Goal: Task Accomplishment & Management: Manage account settings

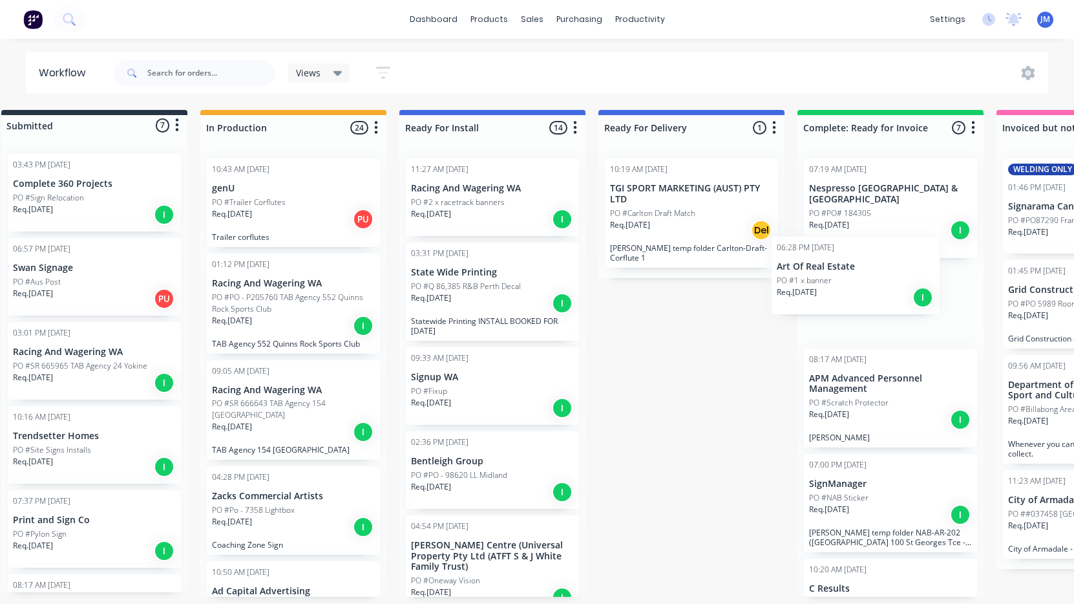
drag, startPoint x: 476, startPoint y: 298, endPoint x: 827, endPoint y: 292, distance: 351.0
click at [827, 292] on div "Submitted 7 Status colour #273444 hex #273444 Save Cancel Summaries Total order…" at bounding box center [760, 353] width 1593 height 487
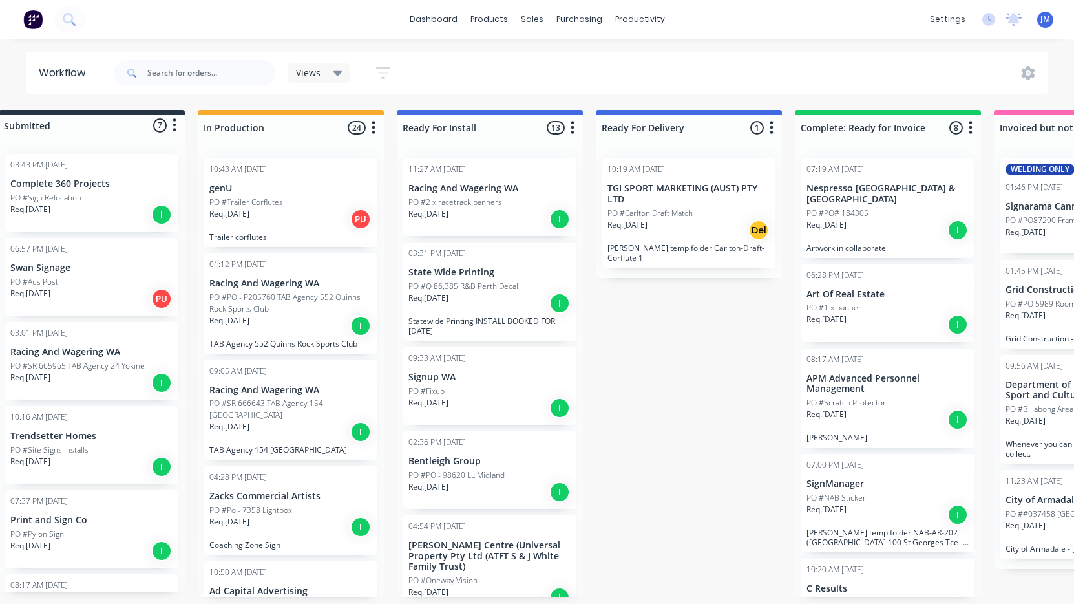
click at [826, 383] on div "08:17 AM [DATE] APM Advanced Personnel Management PO #Scratch Protector Req. [D…" at bounding box center [887, 398] width 173 height 100
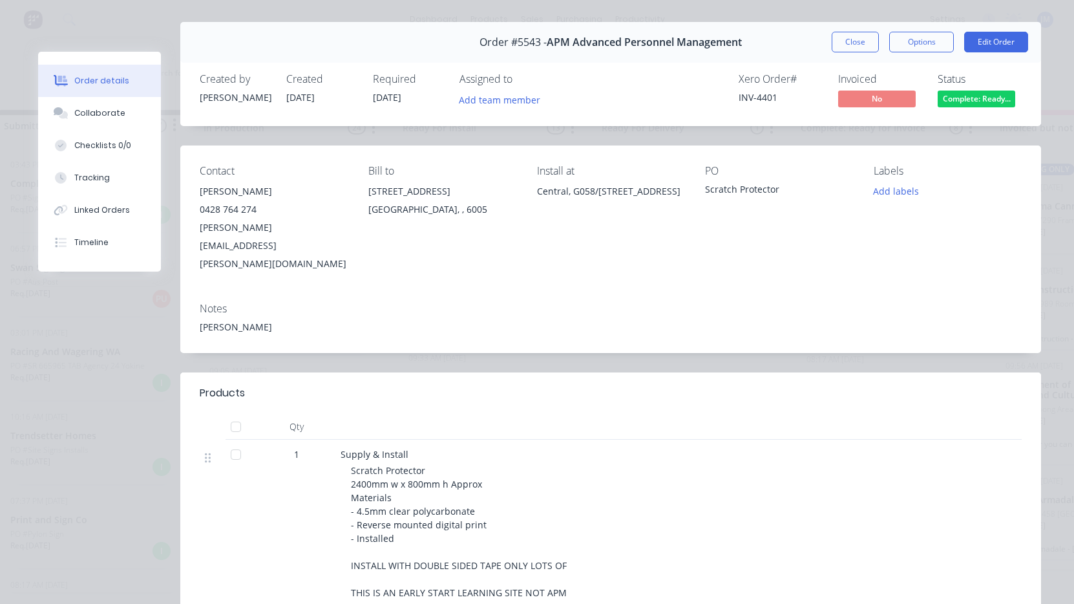
scroll to position [29, 0]
click at [920, 42] on button "Options" at bounding box center [921, 42] width 65 height 21
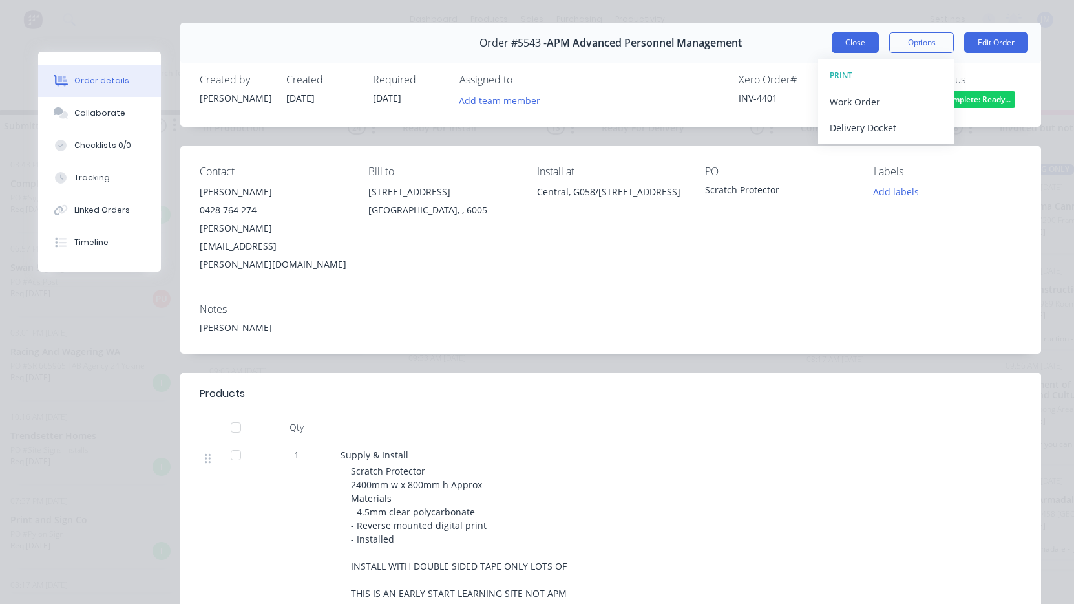
click at [861, 43] on button "Close" at bounding box center [855, 42] width 47 height 21
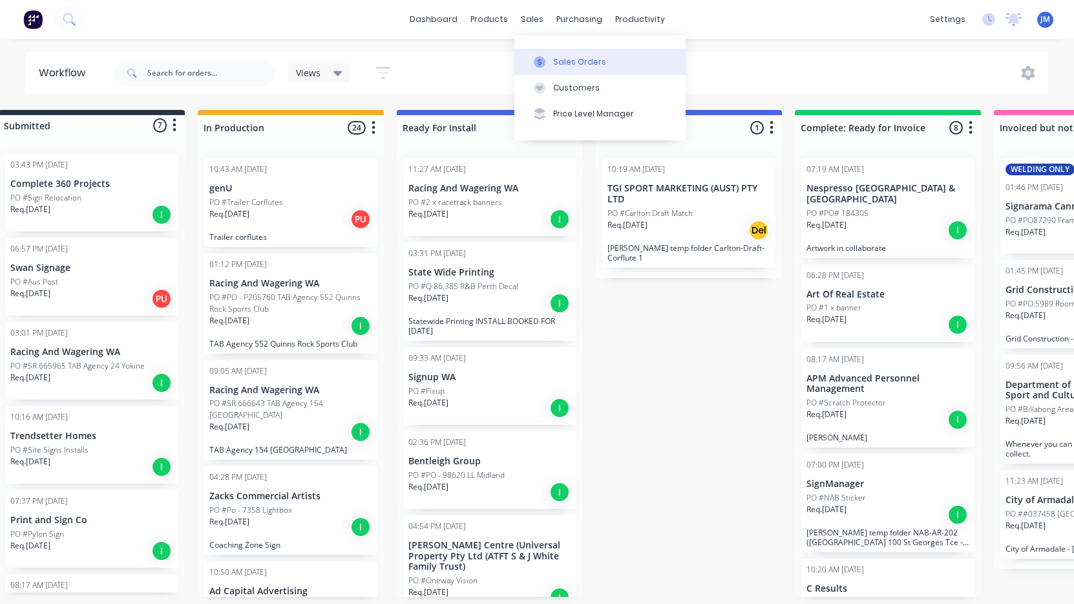
click at [561, 69] on button "Sales Orders" at bounding box center [599, 61] width 171 height 26
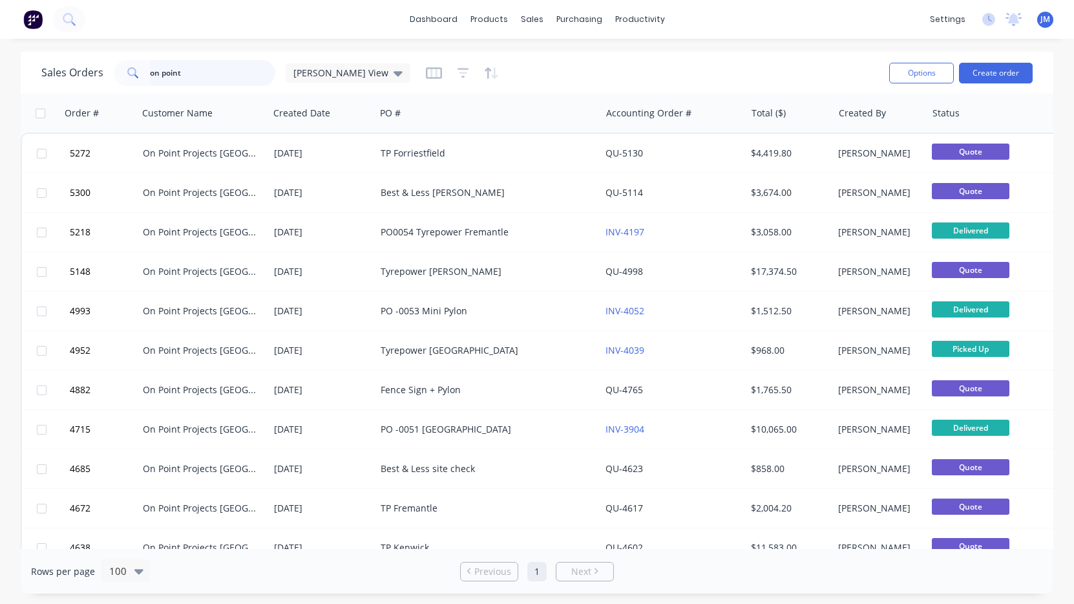
click at [229, 72] on input "on point" at bounding box center [213, 73] width 126 height 26
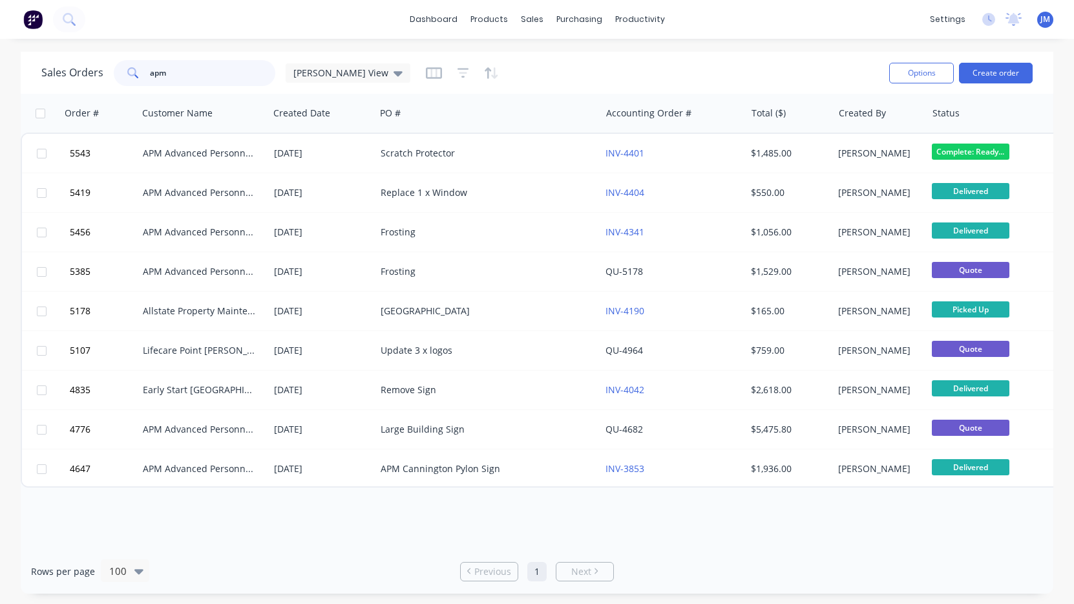
type input "app"
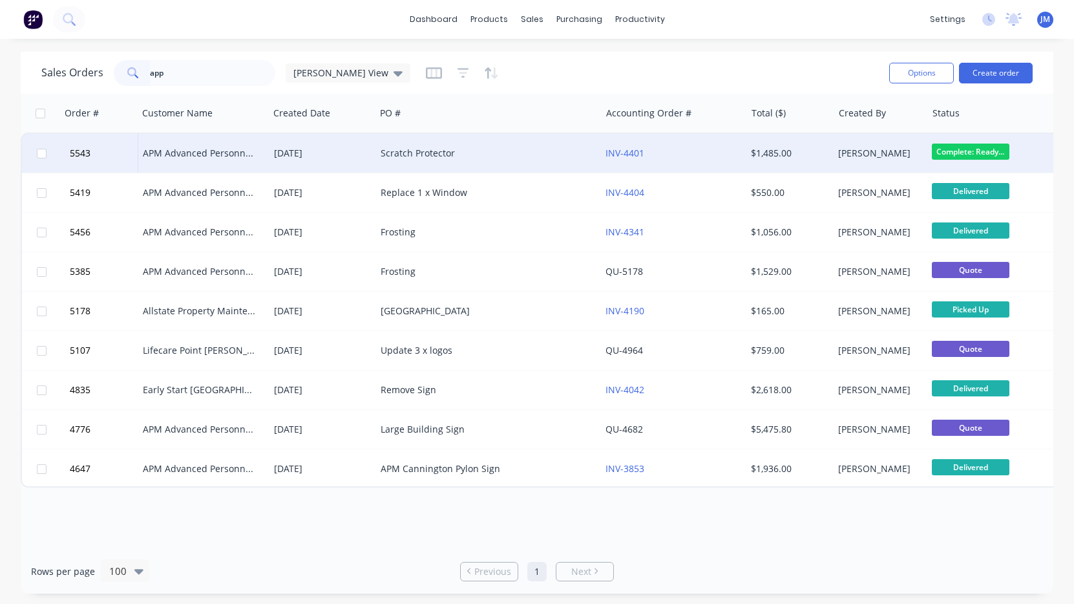
click at [400, 158] on div "Scratch Protector" at bounding box center [483, 153] width 204 height 13
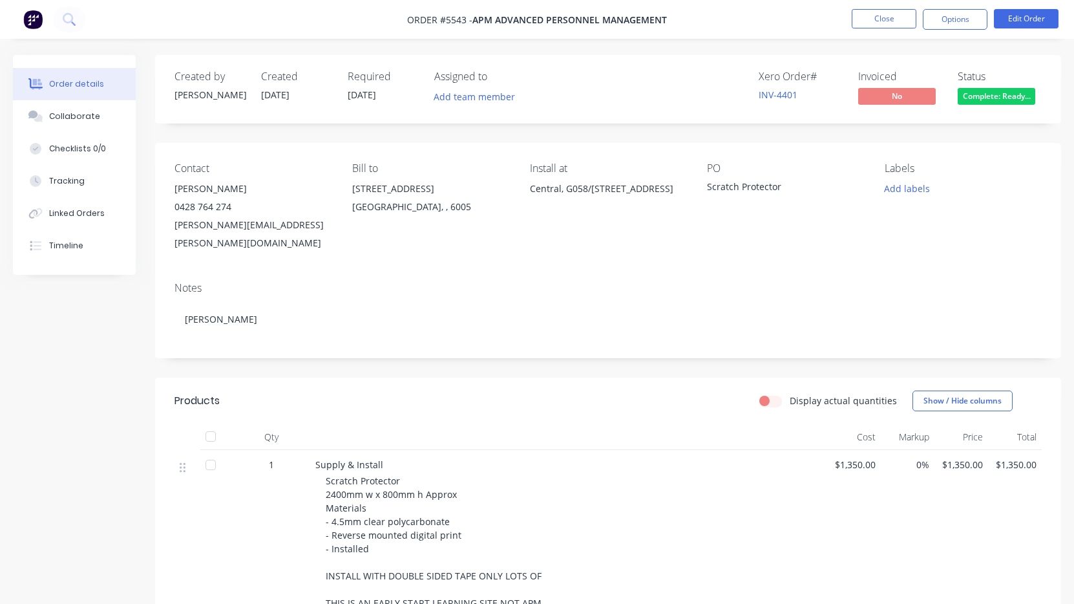
click at [1015, 6] on nav "Order #5543 - APM Advanced Personnel Management Close Options Edit Order" at bounding box center [537, 19] width 1074 height 39
click at [1014, 17] on button "Edit Order" at bounding box center [1026, 18] width 65 height 19
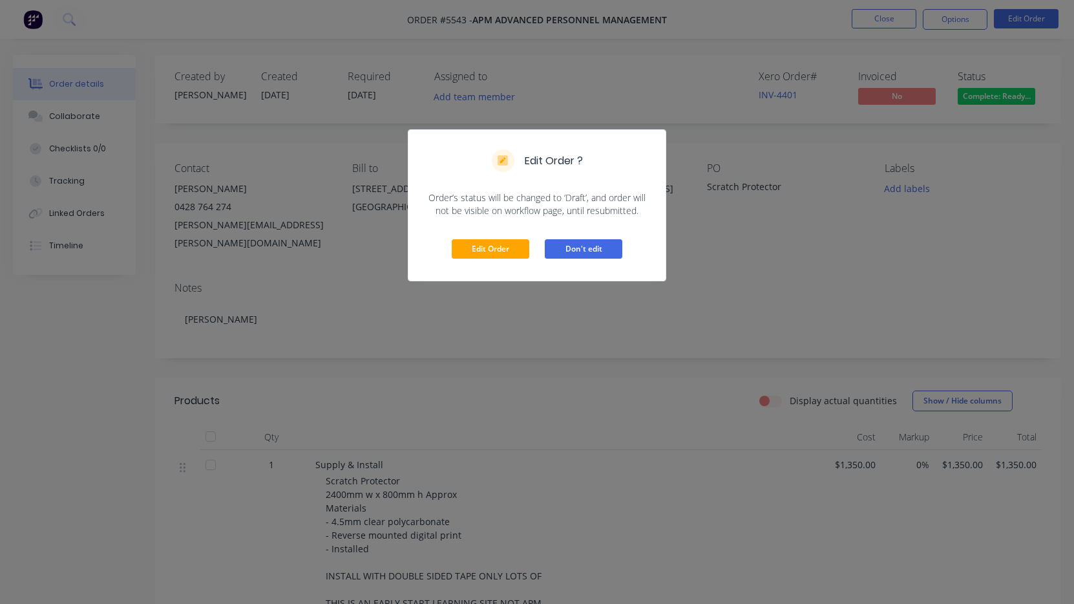
click at [566, 246] on button "Don't edit" at bounding box center [584, 248] width 78 height 19
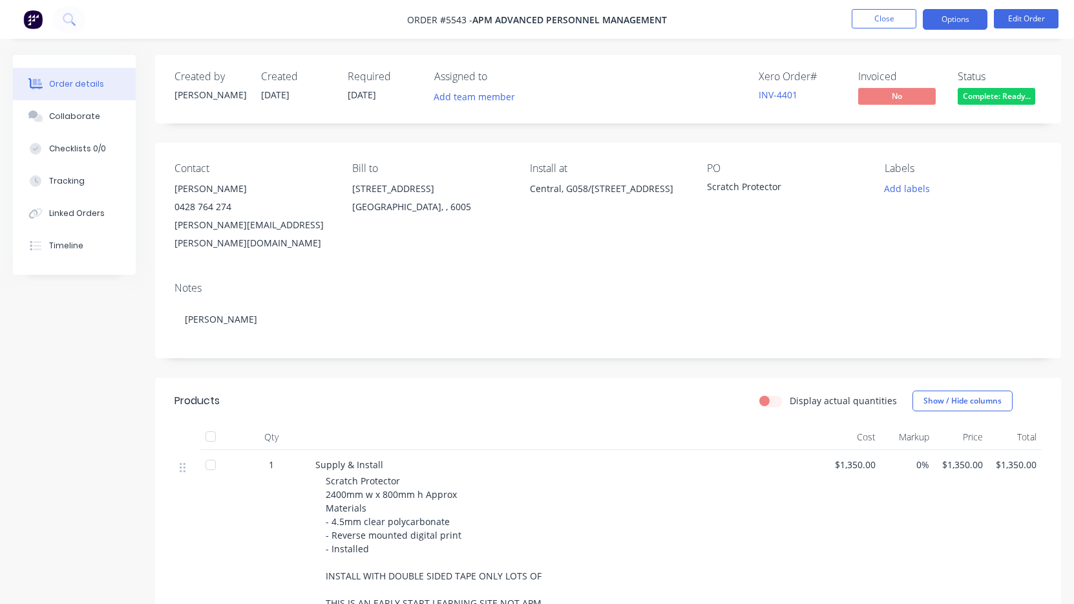
click at [951, 11] on button "Options" at bounding box center [955, 19] width 65 height 21
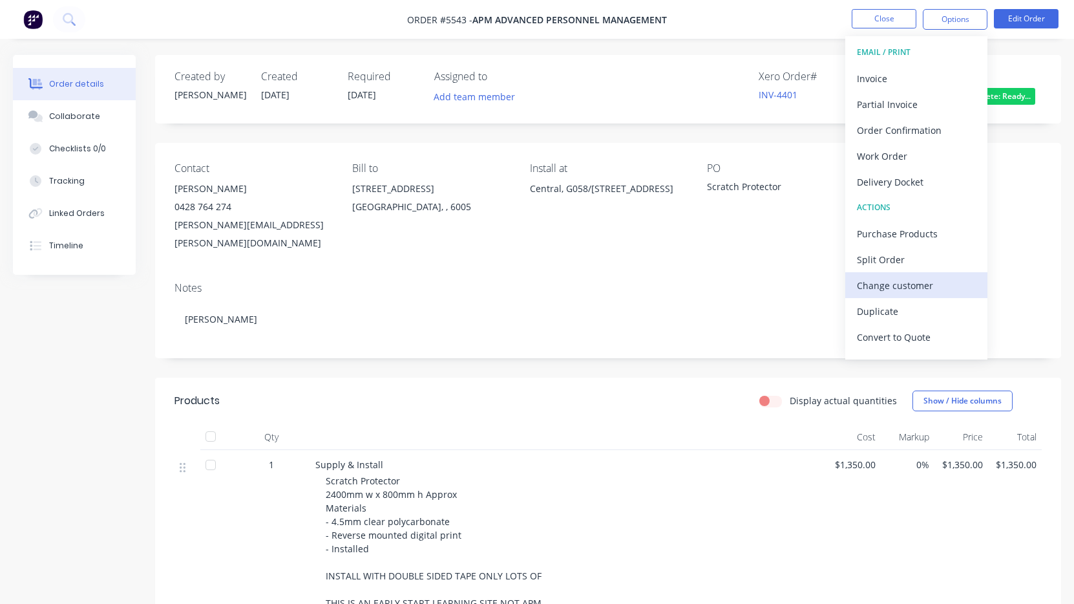
click at [937, 282] on div "Change customer" at bounding box center [916, 285] width 119 height 19
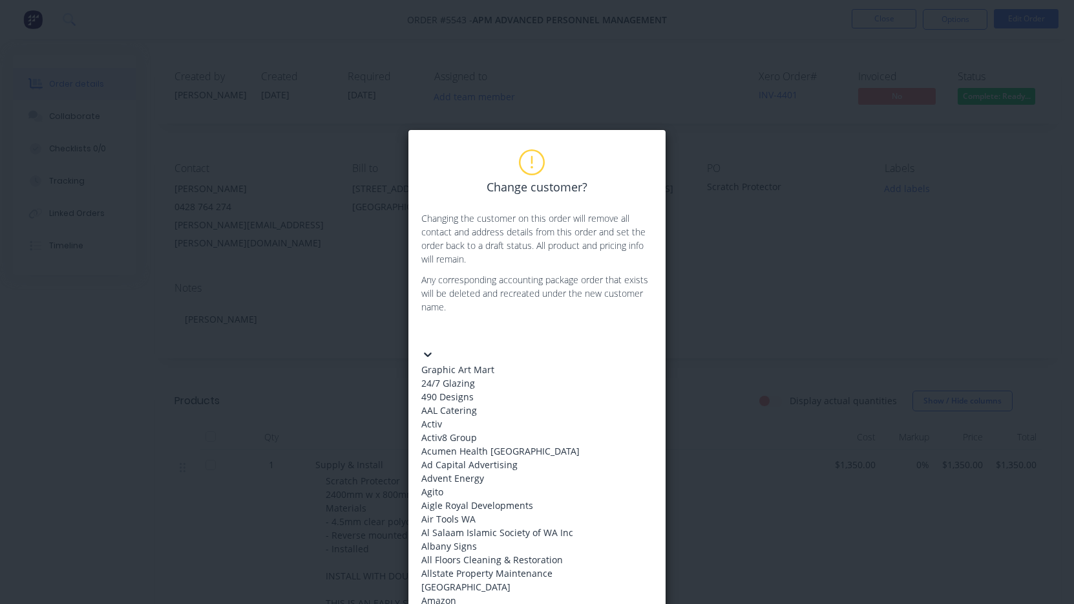
click at [492, 335] on div at bounding box center [518, 334] width 186 height 16
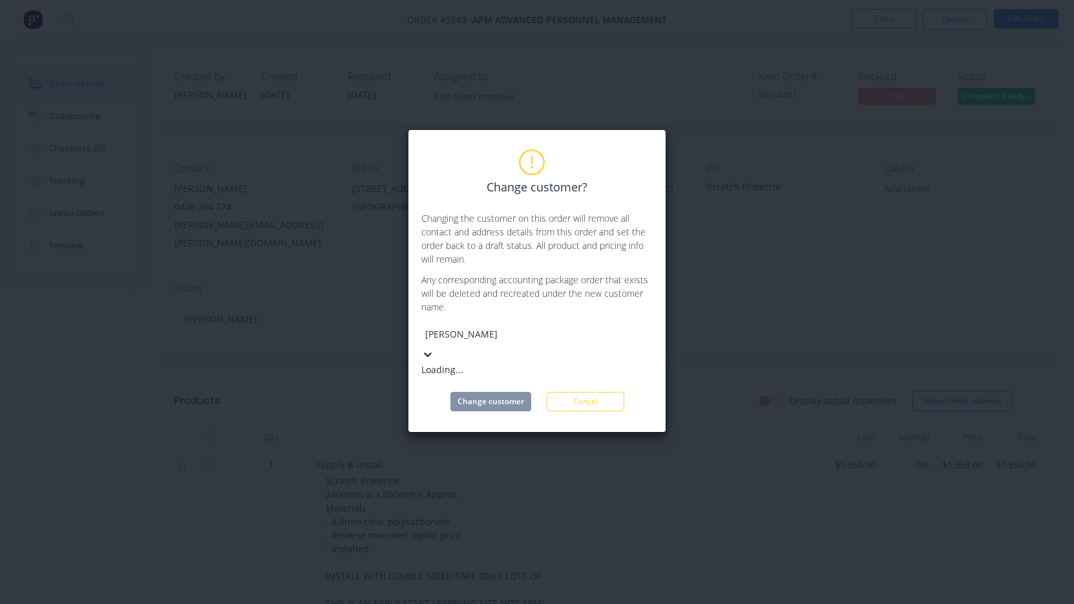
type input "early"
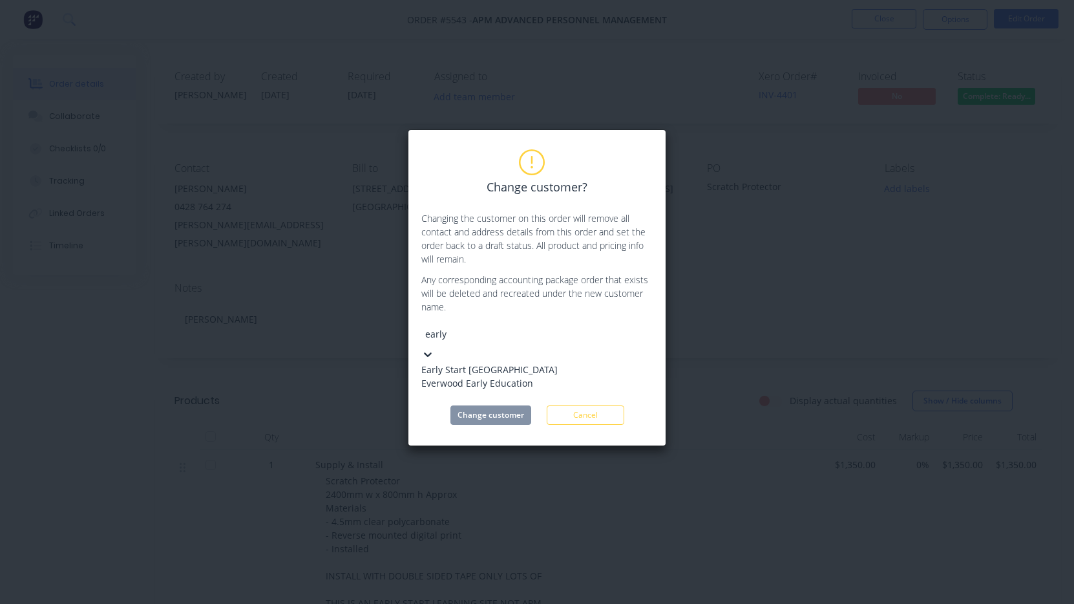
click at [497, 366] on div "Early Start [GEOGRAPHIC_DATA]" at bounding box center [518, 370] width 194 height 14
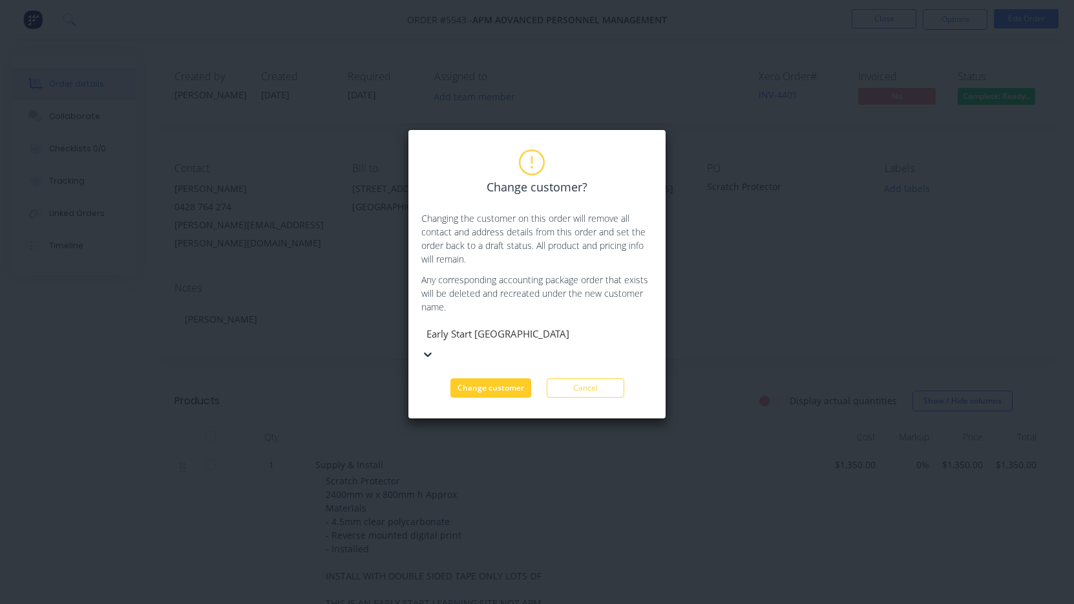
click at [503, 378] on button "Change customer" at bounding box center [491, 387] width 81 height 19
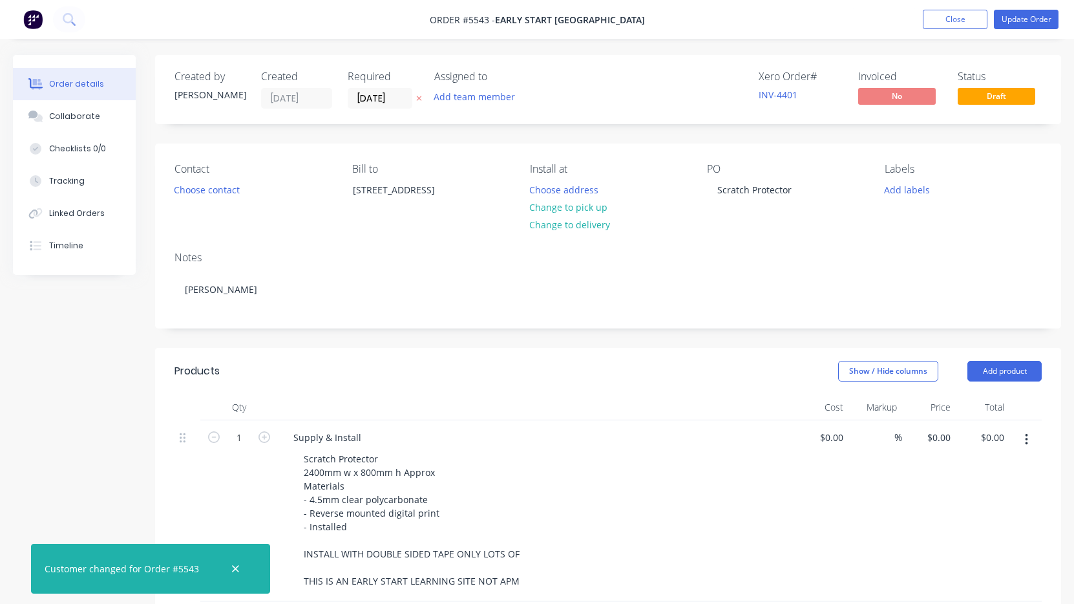
type input "$1,350.00"
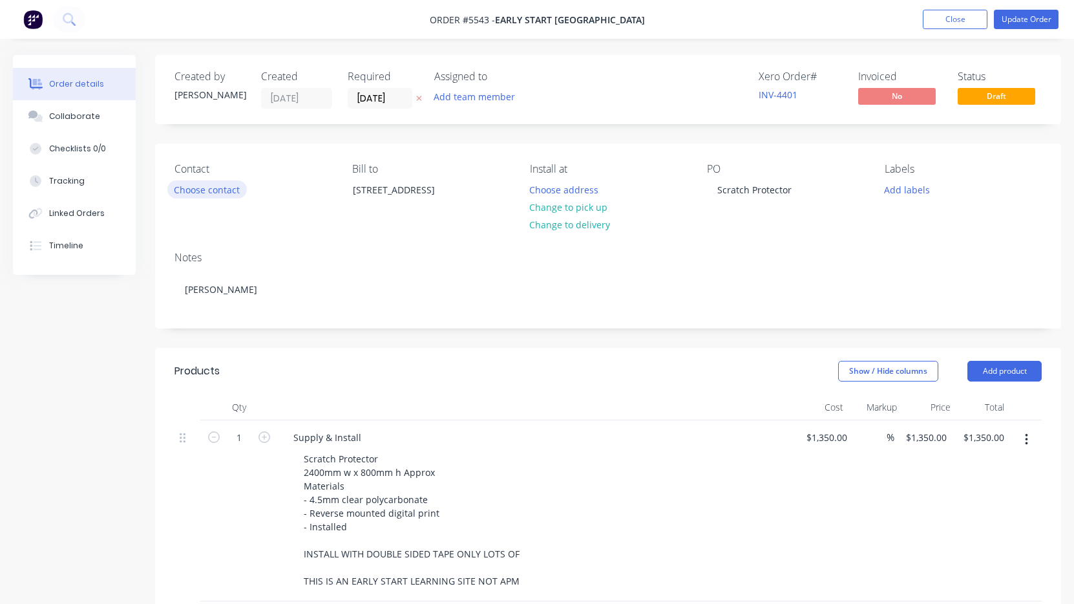
click at [209, 187] on button "Choose contact" at bounding box center [207, 188] width 80 height 17
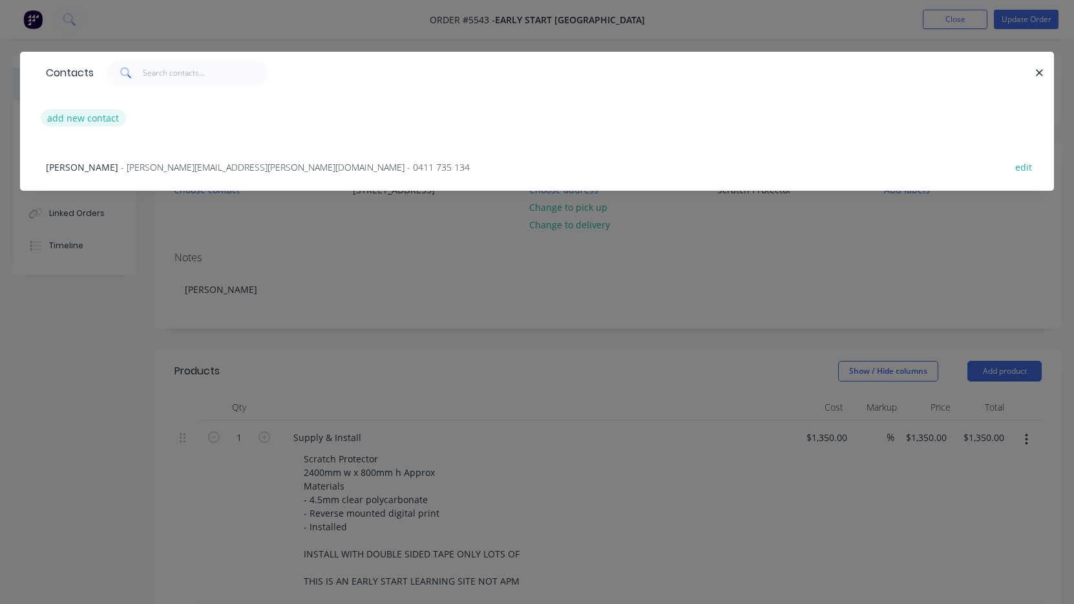
click at [91, 110] on button "add new contact" at bounding box center [83, 117] width 85 height 17
select select "AU"
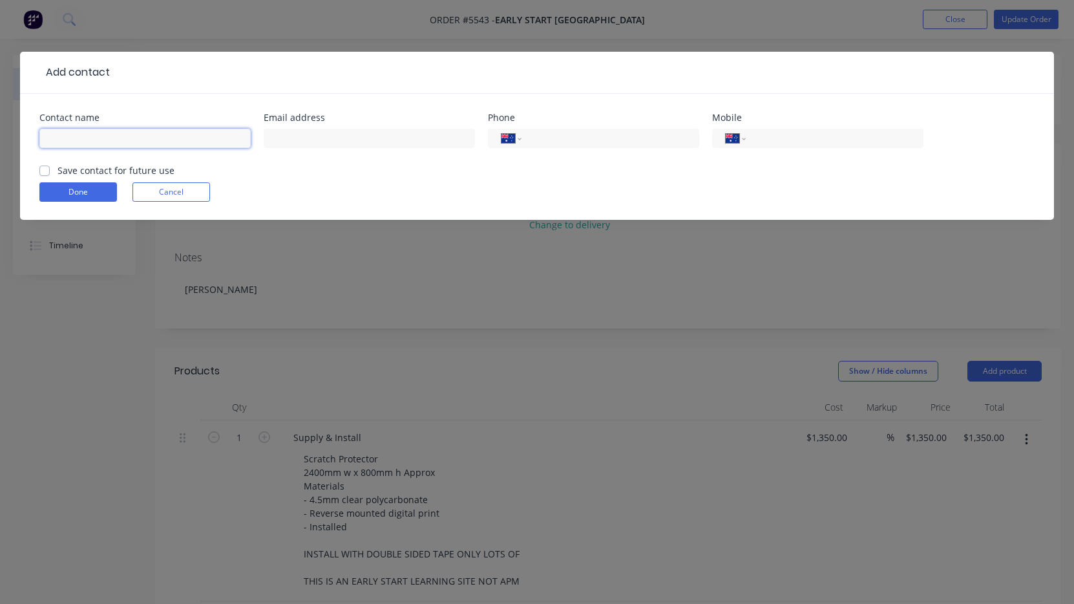
click at [72, 142] on input "text" at bounding box center [144, 138] width 211 height 19
paste input "[PERSON_NAME]"
type input "[PERSON_NAME]"
click at [58, 172] on label "Save contact for future use" at bounding box center [116, 171] width 117 height 14
click at [41, 172] on input "Save contact for future use" at bounding box center [44, 170] width 10 height 12
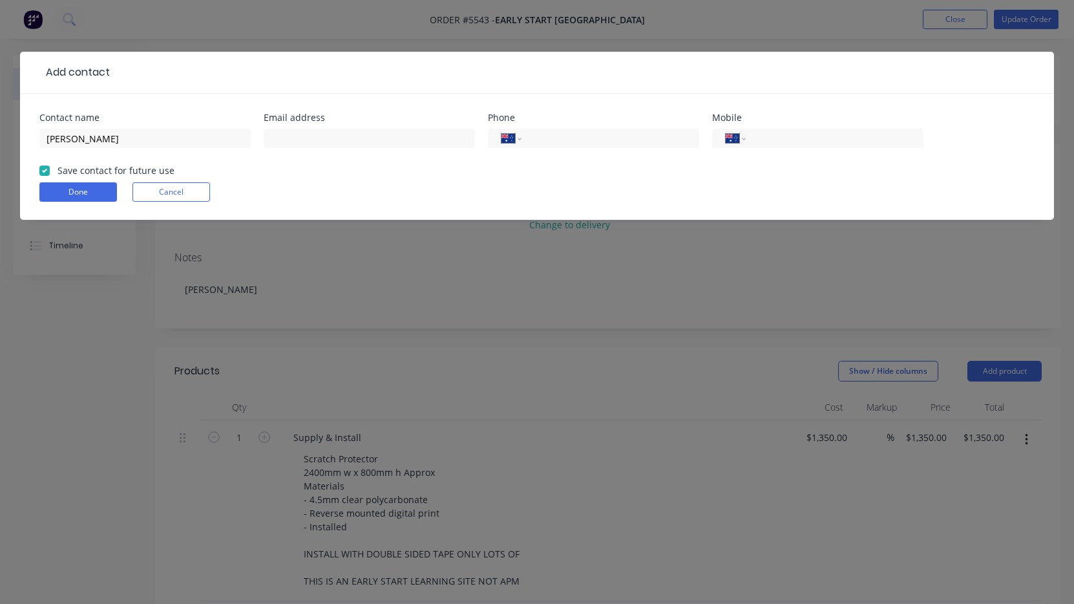
checkbox input "true"
click at [306, 145] on input "text" at bounding box center [369, 138] width 211 height 19
paste input "[PERSON_NAME][EMAIL_ADDRESS][PERSON_NAME][DOMAIN_NAME]"
type input "[PERSON_NAME][EMAIL_ADDRESS][PERSON_NAME][DOMAIN_NAME]"
click at [810, 142] on input "tel" at bounding box center [832, 138] width 155 height 15
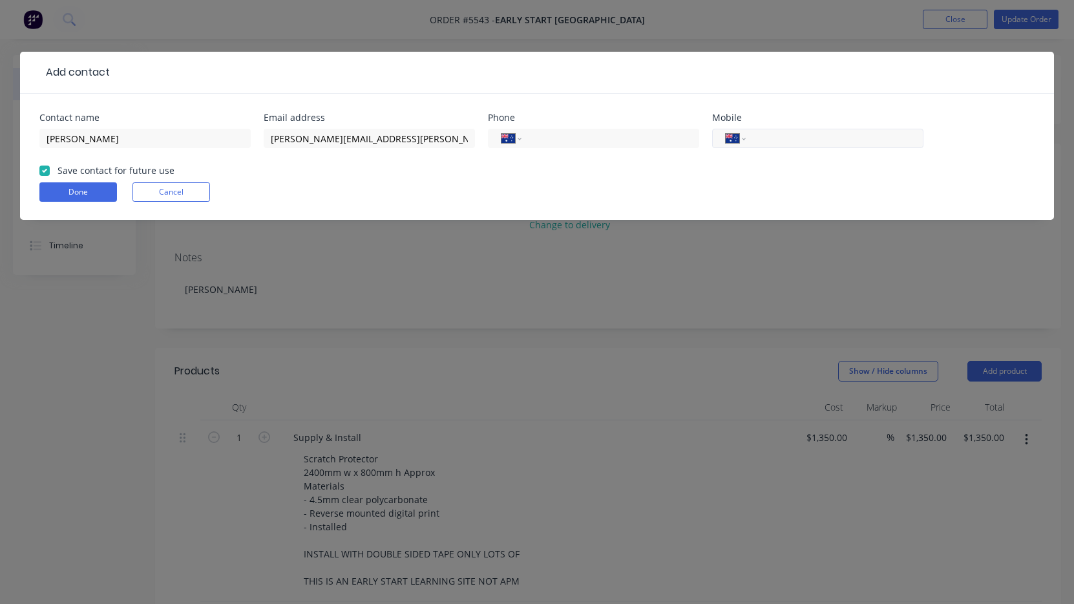
paste input "0428 764 274"
type input "0428 764 274"
click at [67, 189] on button "Done" at bounding box center [78, 191] width 78 height 19
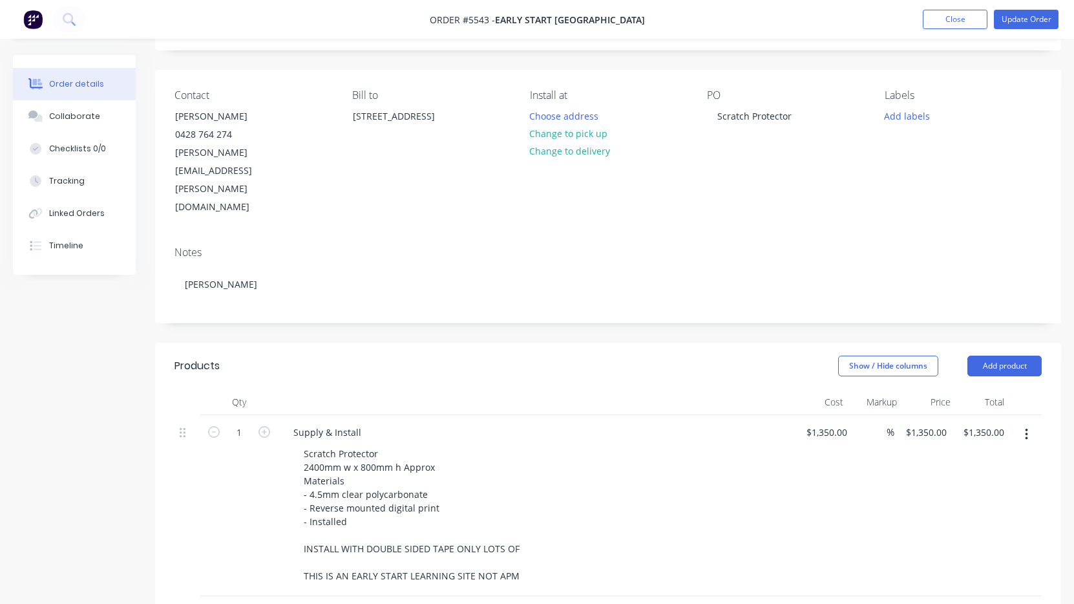
scroll to position [79, 0]
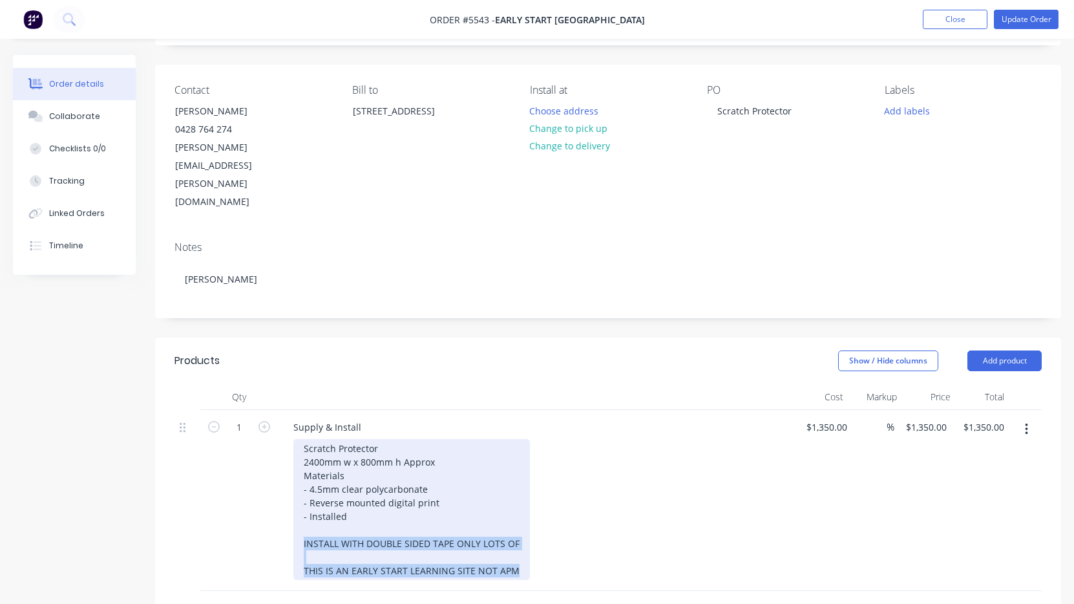
drag, startPoint x: 513, startPoint y: 514, endPoint x: 295, endPoint y: 484, distance: 219.2
click at [295, 484] on div "Scratch Protector 2400mm w x 800mm h Approx Materials - 4.5mm clear polycarbona…" at bounding box center [411, 509] width 237 height 141
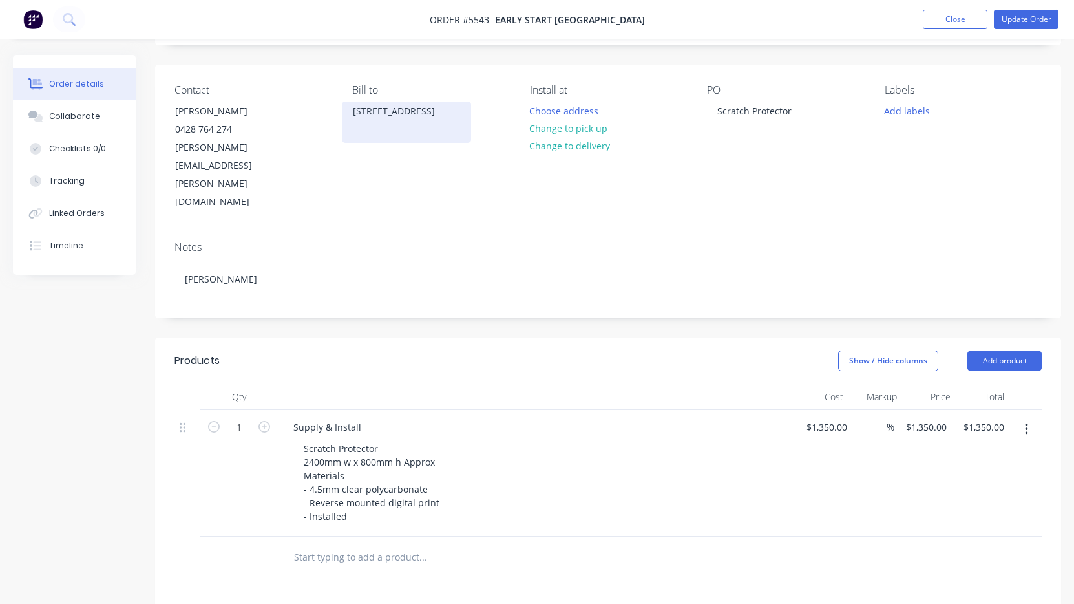
click at [396, 120] on div "[STREET_ADDRESS]" at bounding box center [406, 111] width 107 height 18
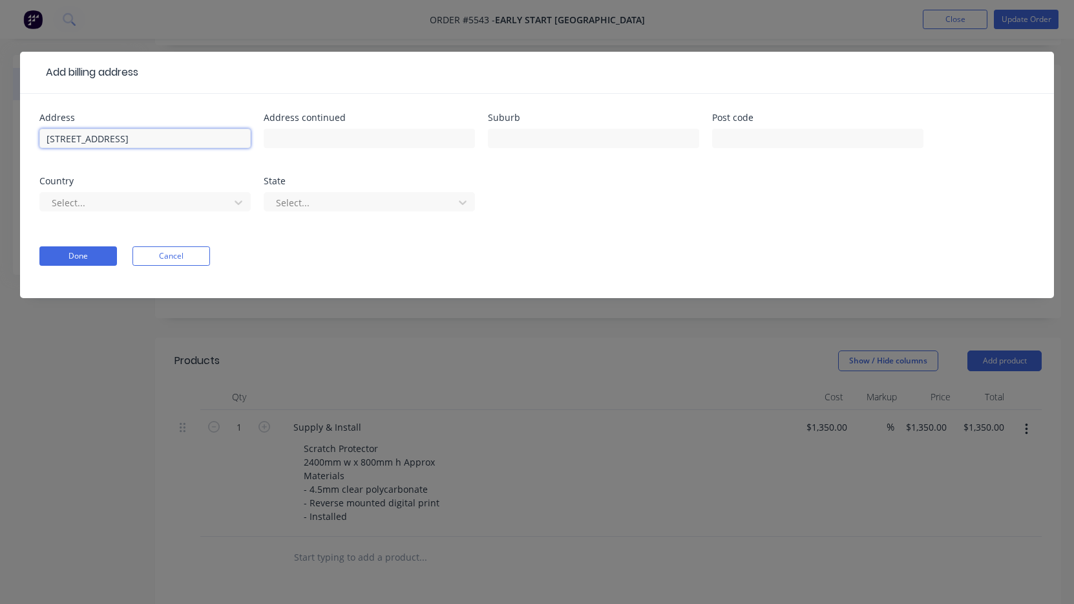
drag, startPoint x: 206, startPoint y: 140, endPoint x: -34, endPoint y: 140, distance: 239.8
click at [0, 140] on html "Order #5543 - Early Start [GEOGRAPHIC_DATA] Add product Close Update Order Orde…" at bounding box center [537, 414] width 1074 height 987
click at [85, 259] on button "Done" at bounding box center [78, 255] width 78 height 19
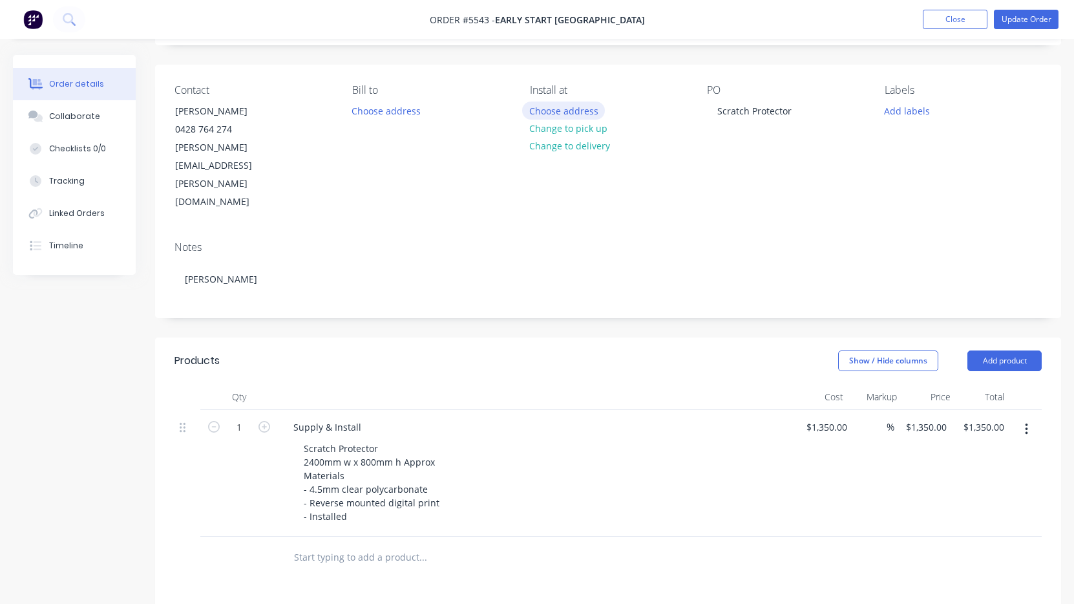
click at [563, 108] on button "Choose address" at bounding box center [563, 109] width 83 height 17
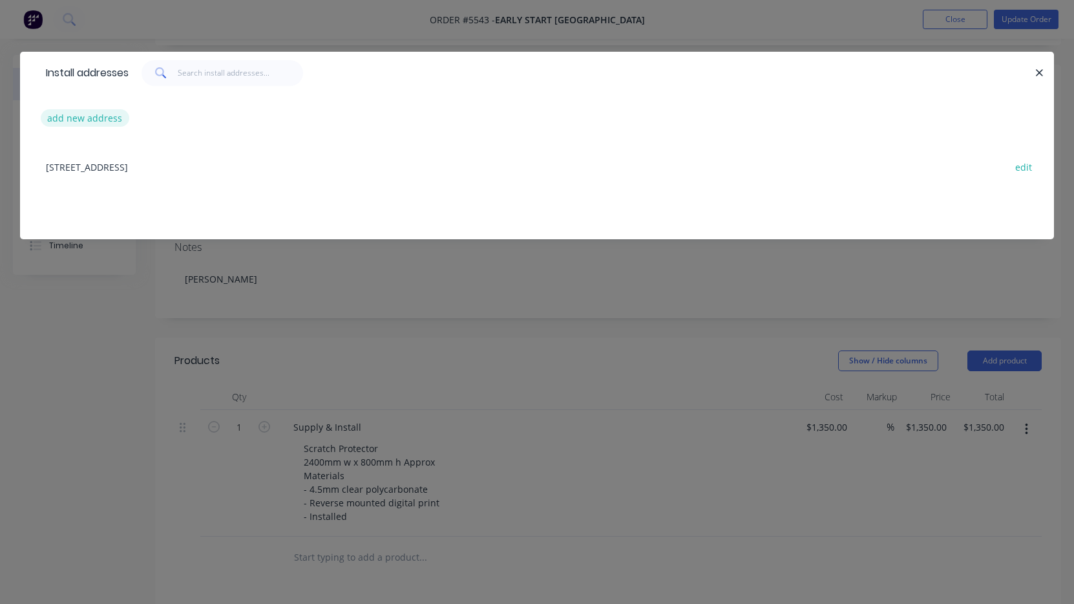
click at [90, 118] on button "add new address" at bounding box center [85, 117] width 89 height 17
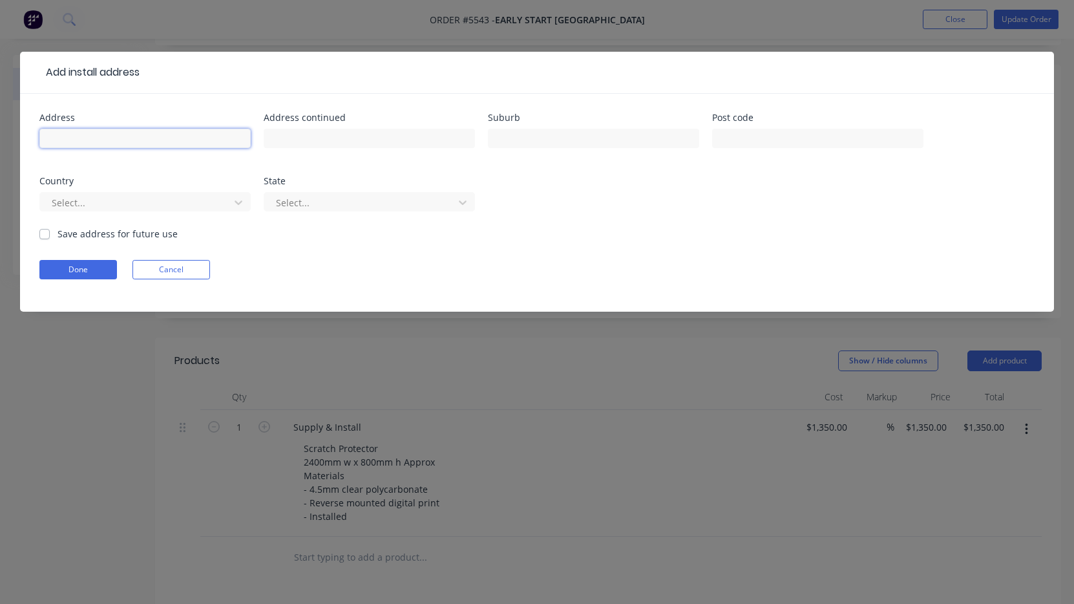
click at [89, 138] on input "text" at bounding box center [144, 138] width 211 height 19
paste input "Central, [STREET_ADDRESS]"
type input "Central, [STREET_ADDRESS]"
click at [95, 273] on button "Done" at bounding box center [78, 269] width 78 height 19
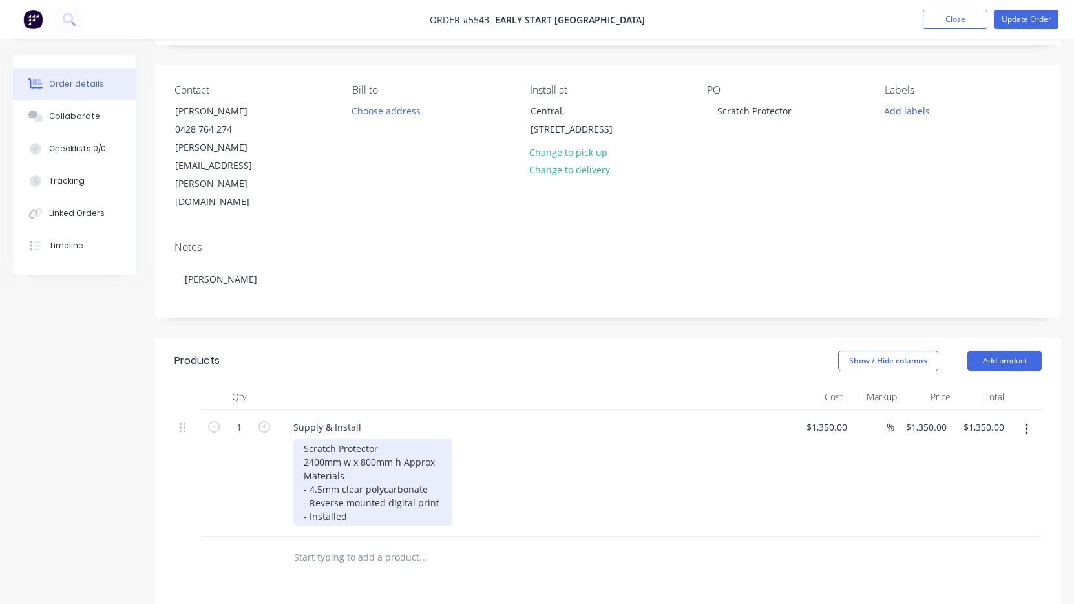
click at [357, 462] on div "Scratch Protector 2400mm w x 800mm h Approx Materials - 4.5mm clear polycarbona…" at bounding box center [372, 482] width 159 height 87
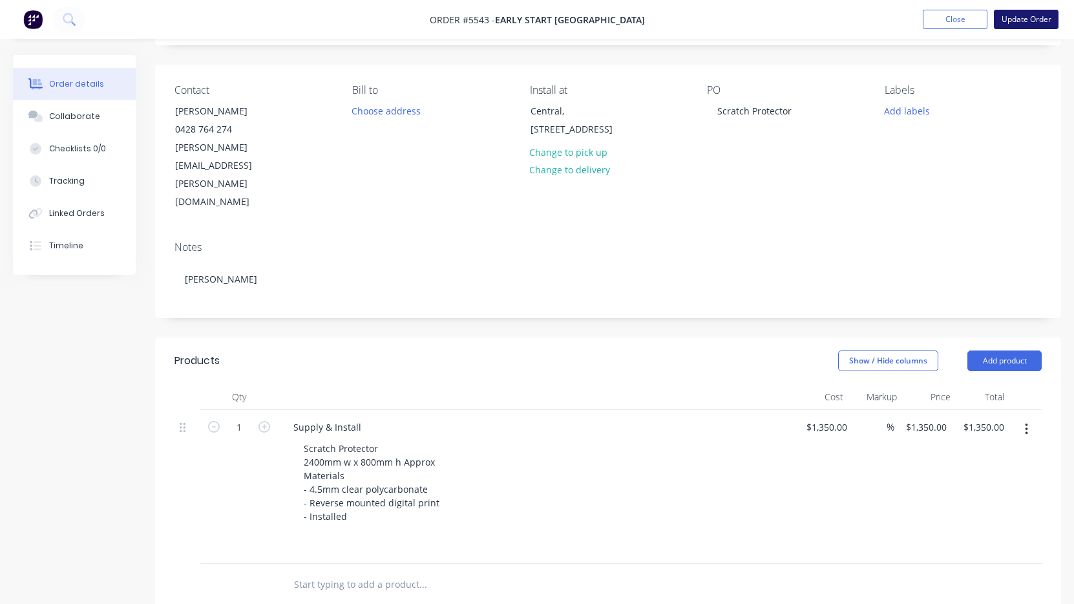
click at [1023, 21] on button "Update Order" at bounding box center [1026, 19] width 65 height 19
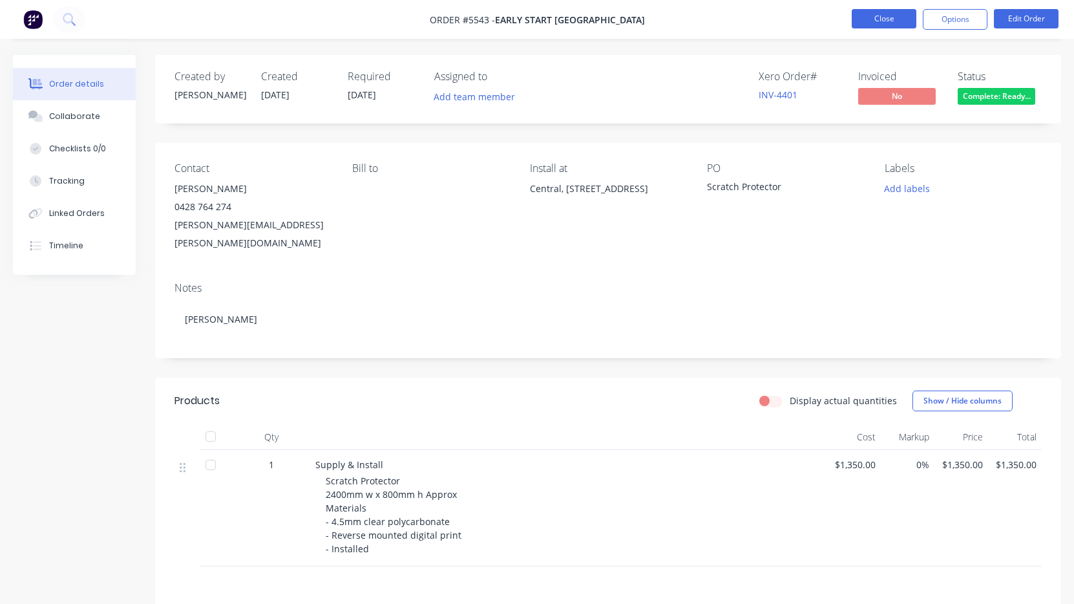
click at [889, 21] on button "Close" at bounding box center [884, 18] width 65 height 19
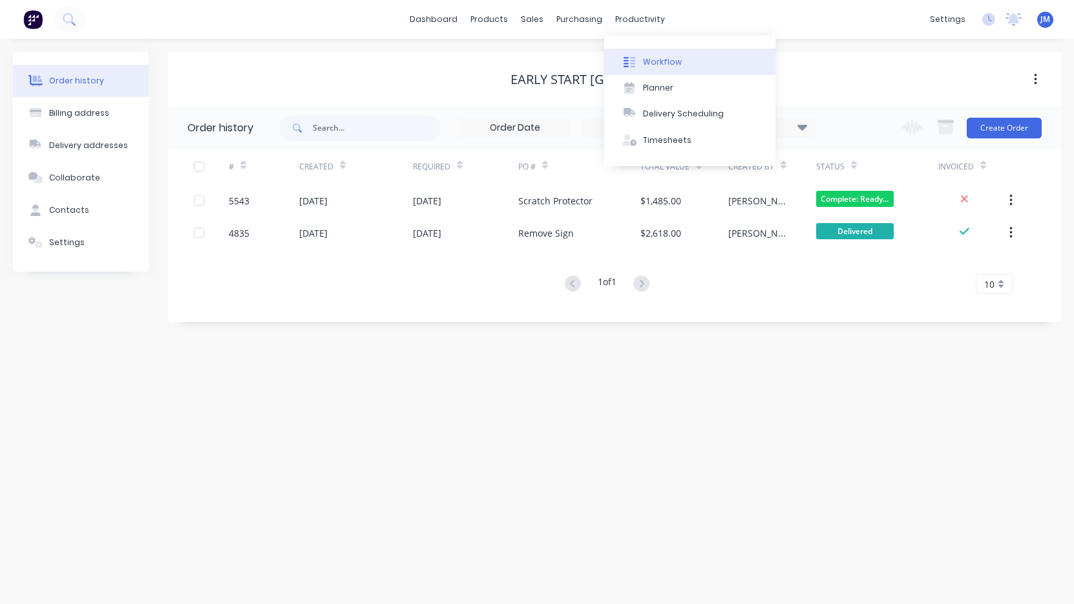
click at [663, 57] on div "Workflow" at bounding box center [662, 62] width 39 height 12
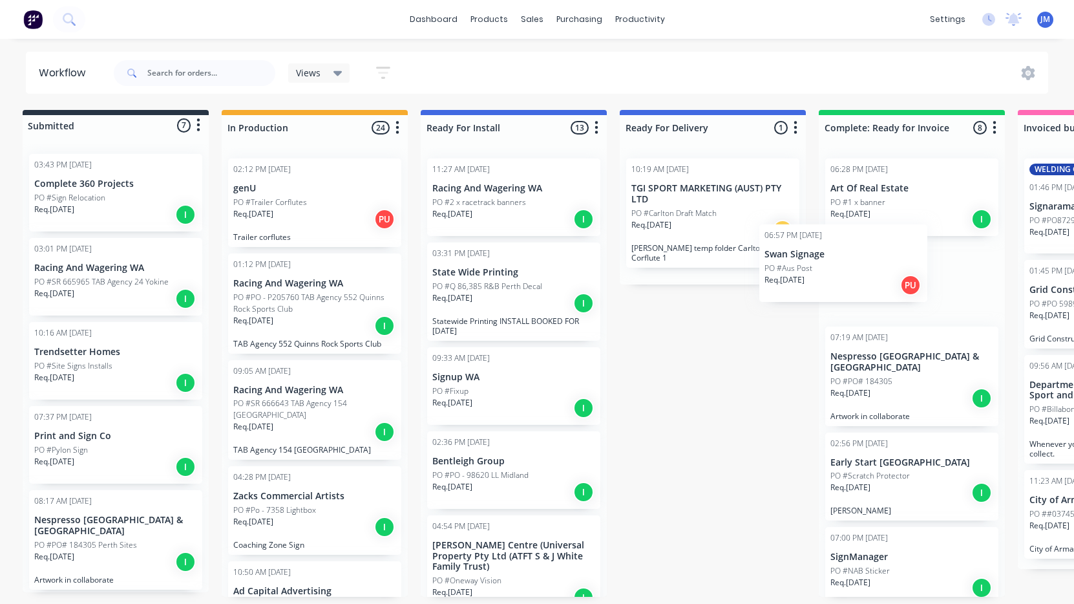
scroll to position [0, 14]
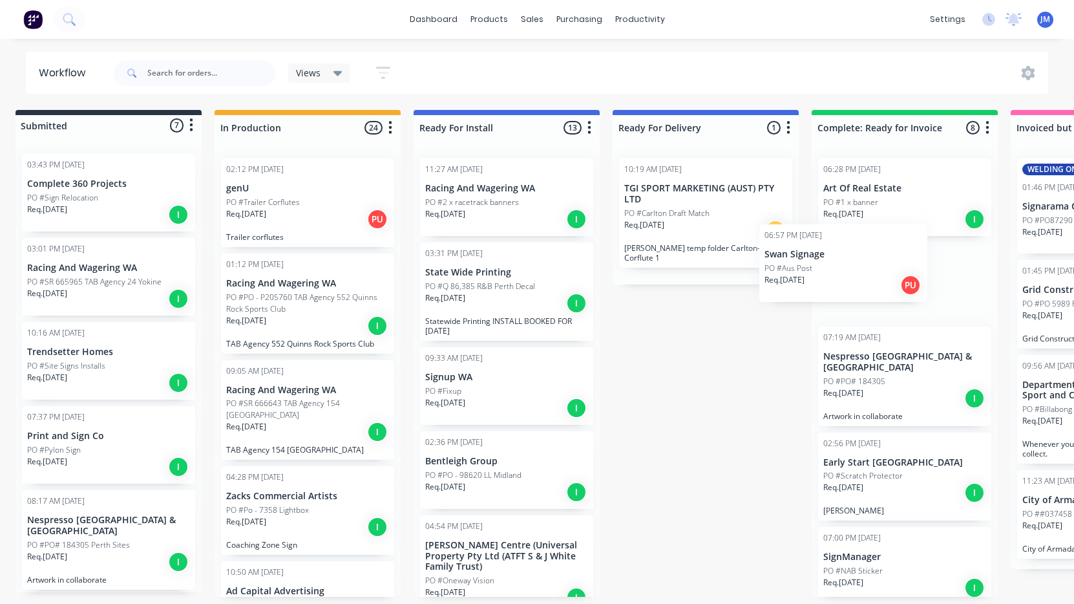
drag, startPoint x: 94, startPoint y: 290, endPoint x: 836, endPoint y: 271, distance: 742.9
click at [836, 271] on div "Submitted 7 Status colour #273444 hex #273444 Save Cancel Summaries Total order…" at bounding box center [773, 353] width 1593 height 487
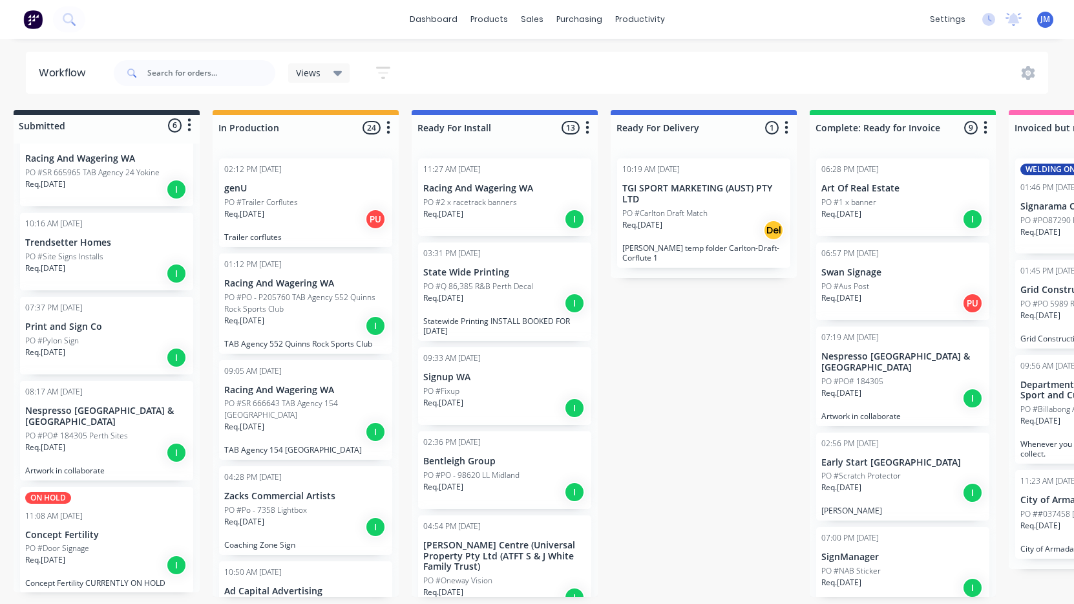
scroll to position [109, 0]
